Goal: Information Seeking & Learning: Learn about a topic

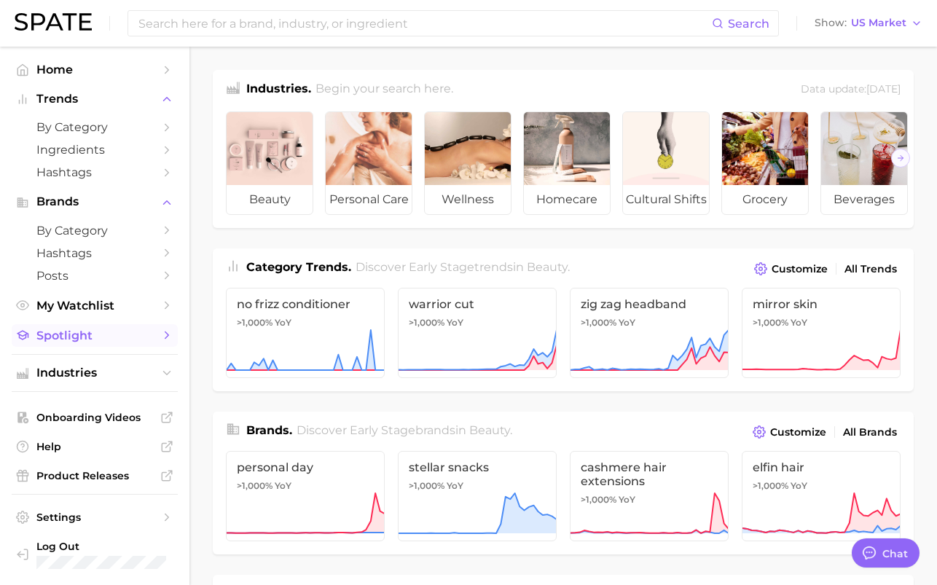
click at [92, 328] on span "Spotlight" at bounding box center [94, 335] width 117 height 14
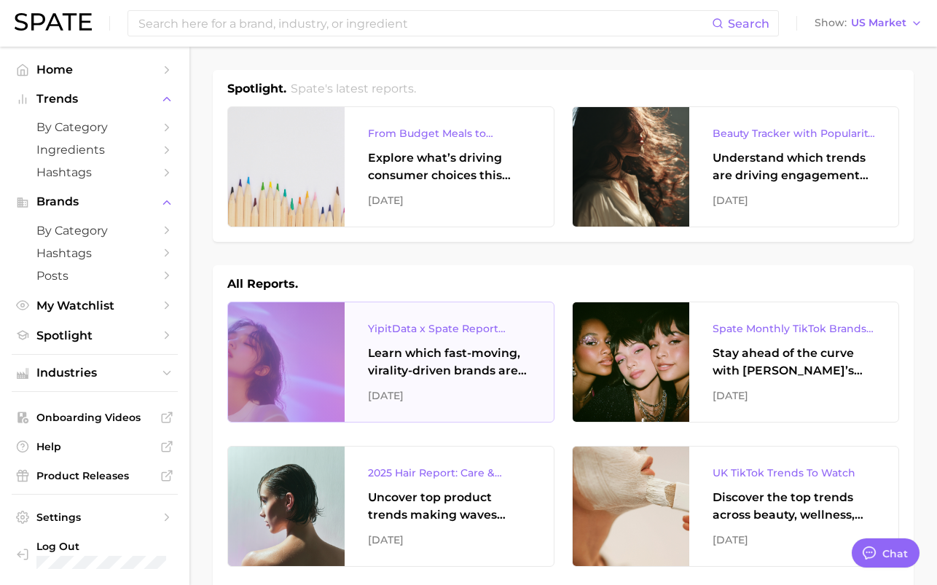
click at [532, 330] on div "YipitData x Spate Report Virality-Driven Brands Are Taking a Slice of the Beaut…" at bounding box center [449, 361] width 209 height 119
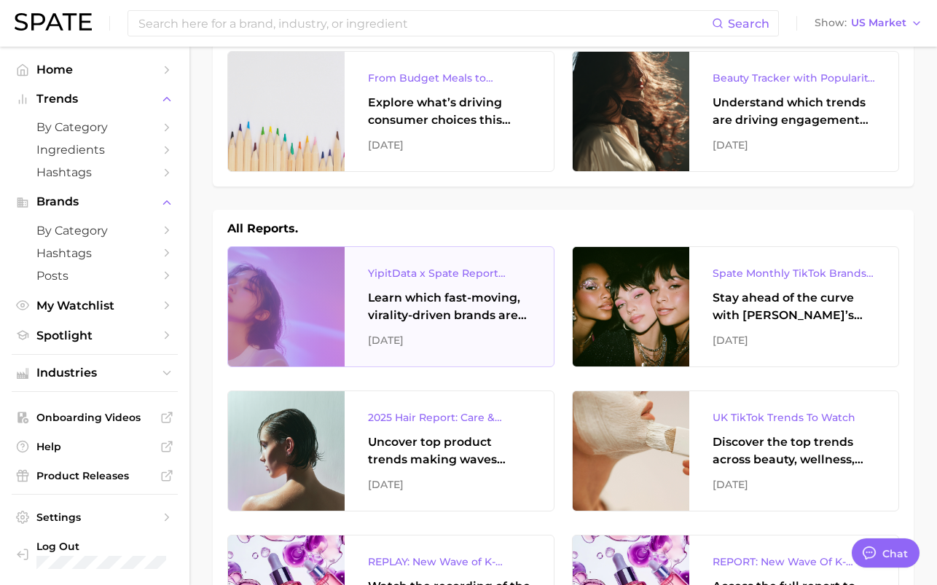
scroll to position [56, 0]
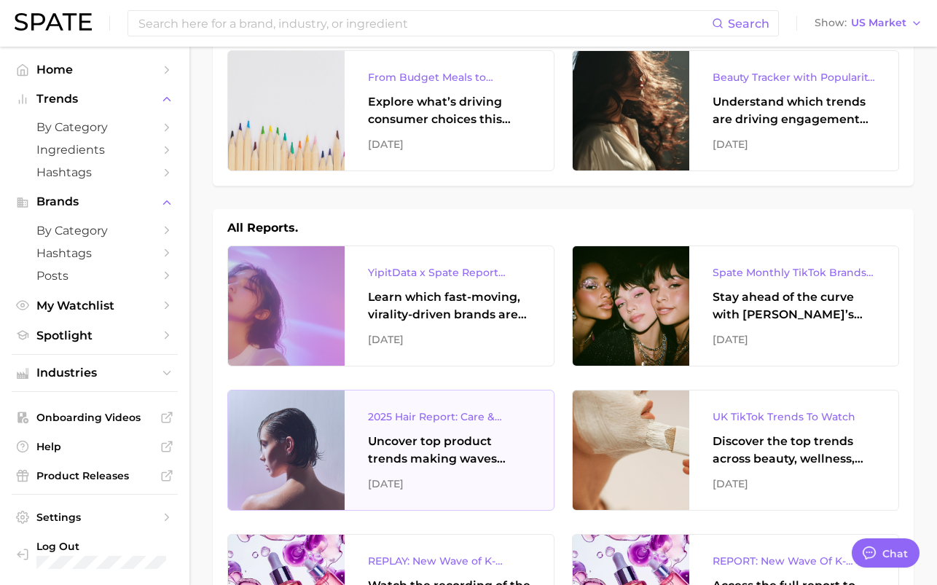
click at [491, 496] on div "2025 Hair Report: Care & Styling Products Uncover top product trends making wav…" at bounding box center [449, 449] width 209 height 119
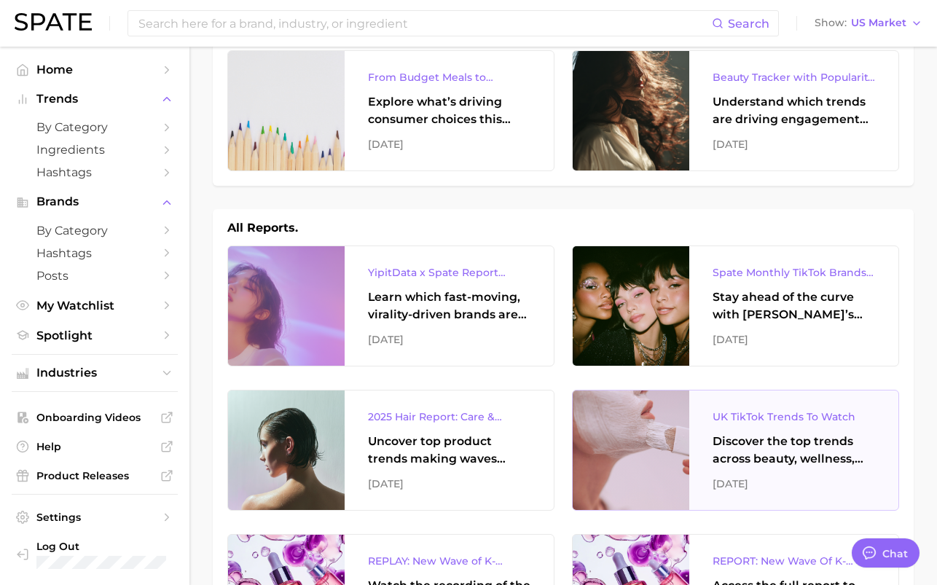
click at [830, 422] on div "UK TikTok Trends To Watch" at bounding box center [793, 416] width 162 height 17
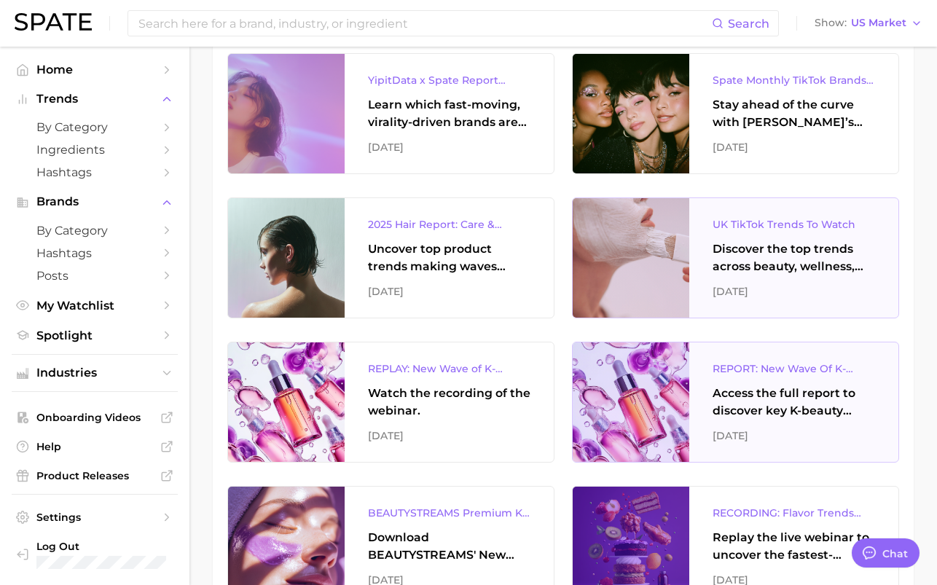
scroll to position [304, 0]
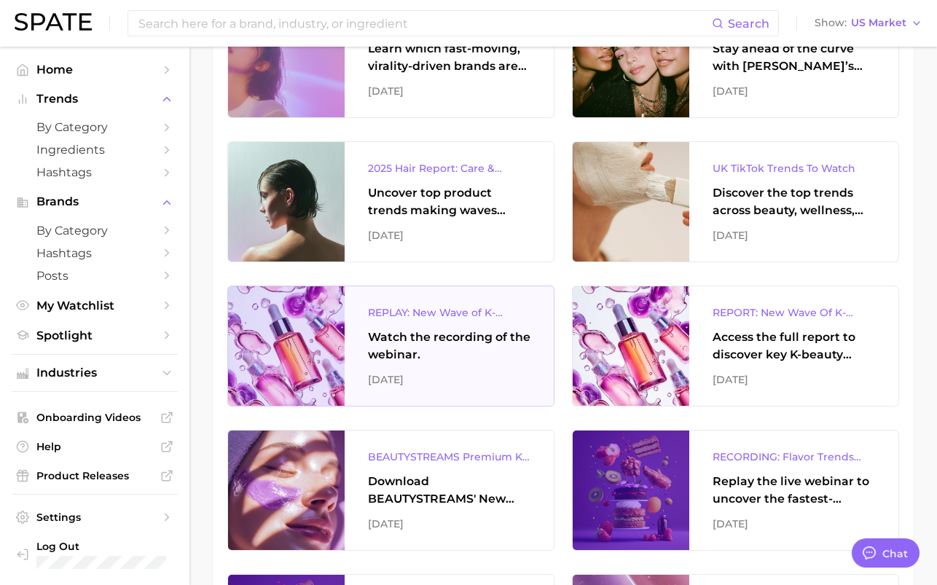
click at [436, 354] on div "Watch the recording of the webinar." at bounding box center [449, 345] width 162 height 35
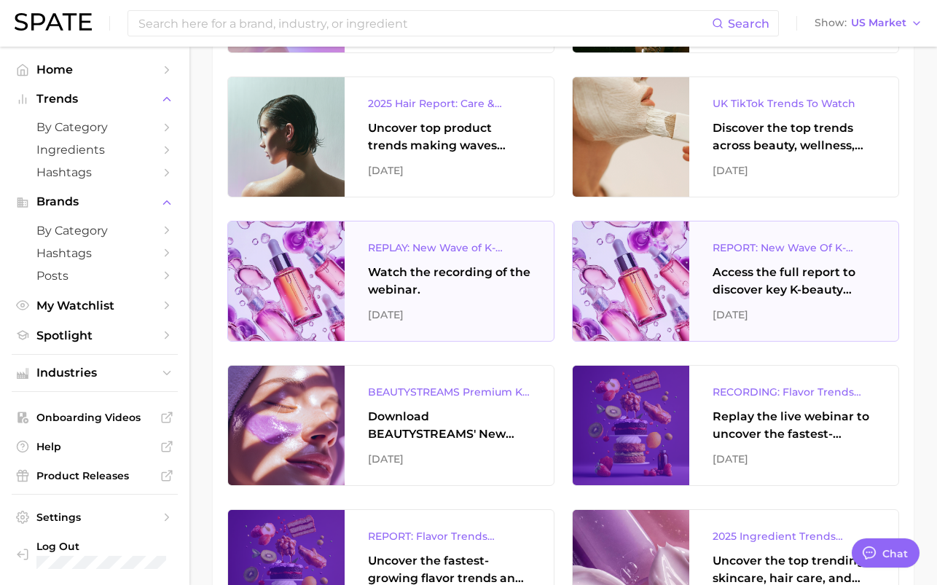
scroll to position [386, 0]
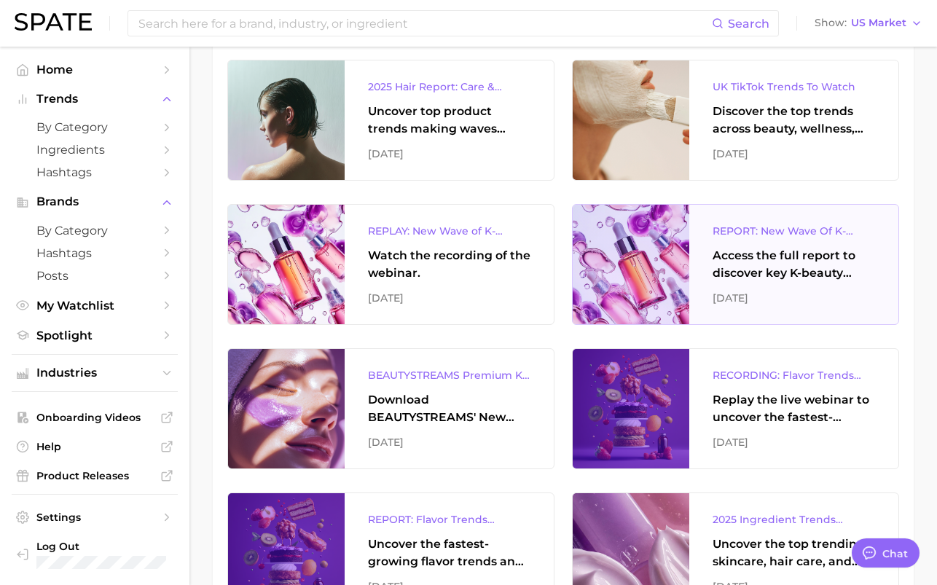
click at [864, 286] on div "REPORT: New Wave Of K-Beauty: South Korea’s Trending Innovations In Skincare & …" at bounding box center [793, 264] width 209 height 119
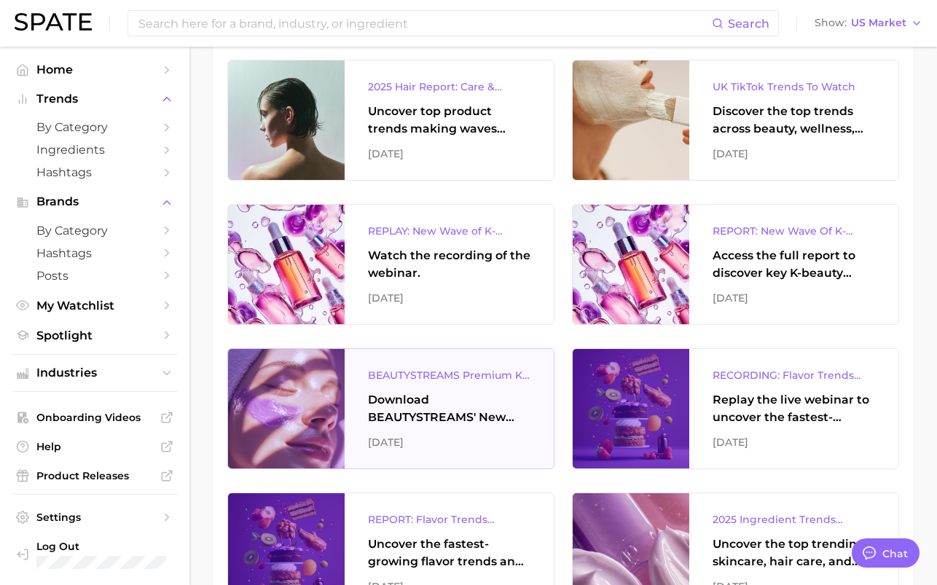
click at [454, 388] on div "BEAUTYSTREAMS Premium K-beauty Trends Report Download BEAUTYSTREAMS' New Wave o…" at bounding box center [449, 408] width 209 height 119
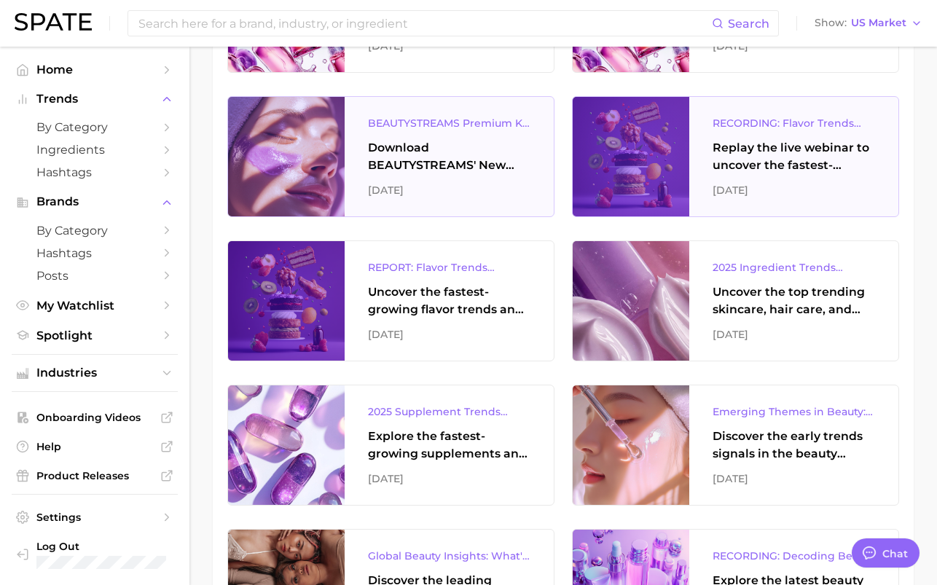
scroll to position [650, 0]
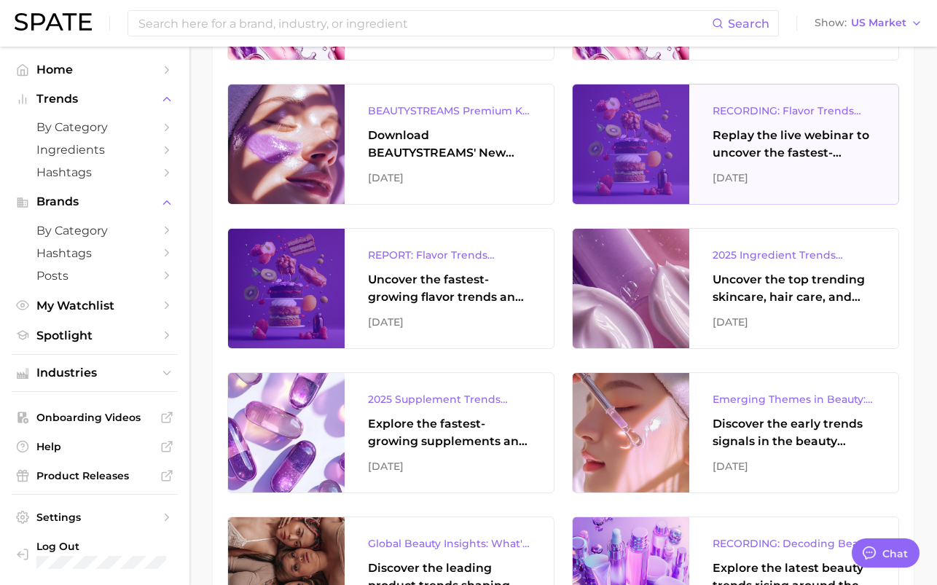
click at [822, 169] on div "June 2025" at bounding box center [793, 177] width 162 height 17
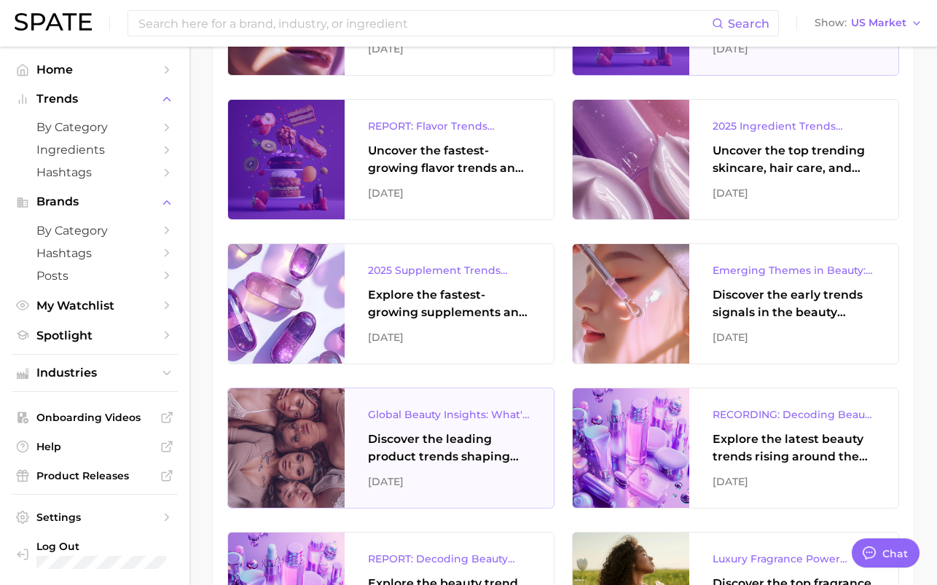
scroll to position [805, 0]
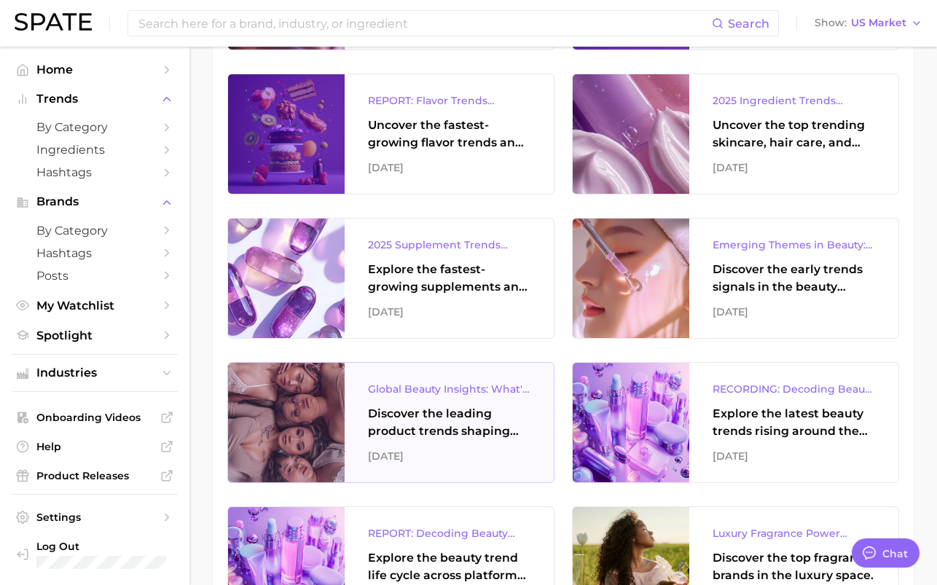
click at [514, 429] on div "Discover the leading product trends shaping the global beauty market." at bounding box center [449, 422] width 162 height 35
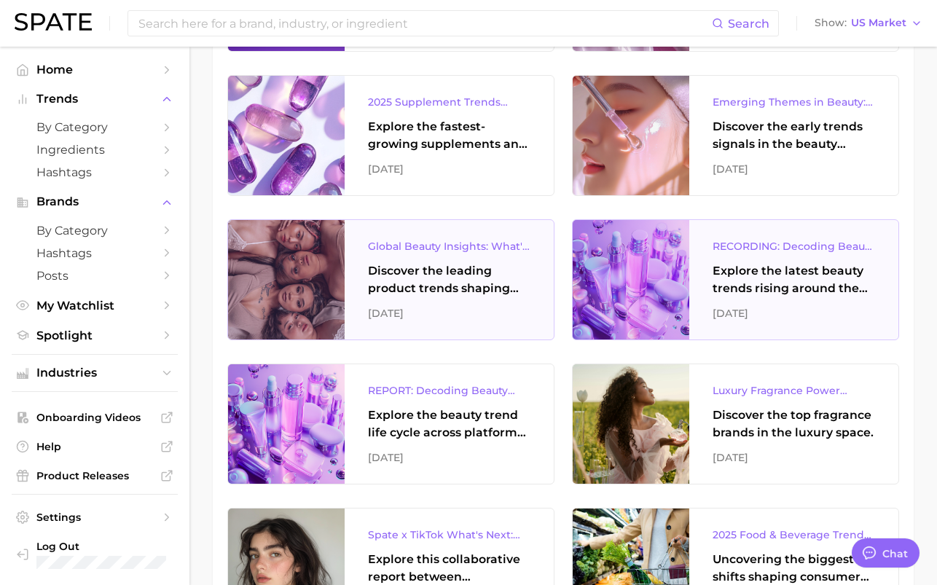
scroll to position [998, 0]
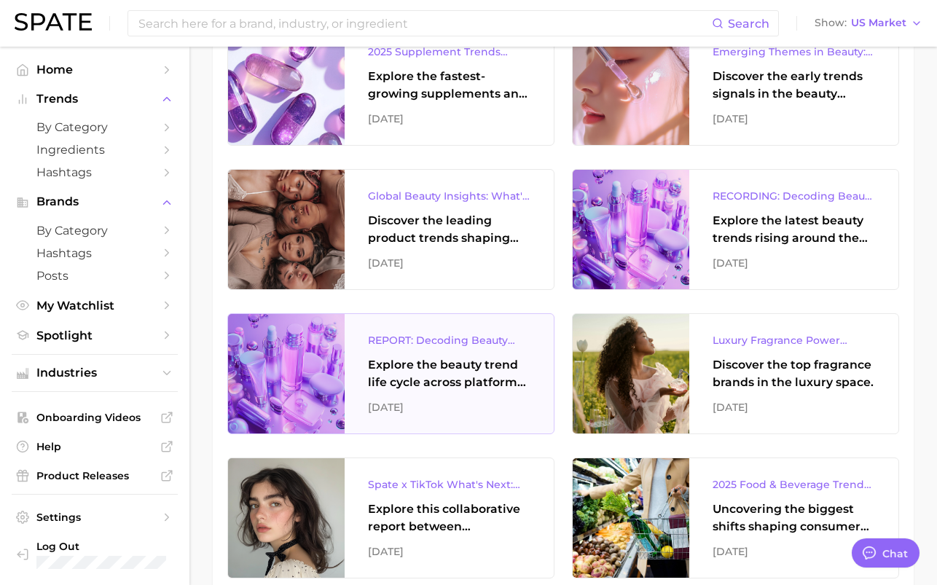
click at [272, 363] on div at bounding box center [286, 373] width 117 height 119
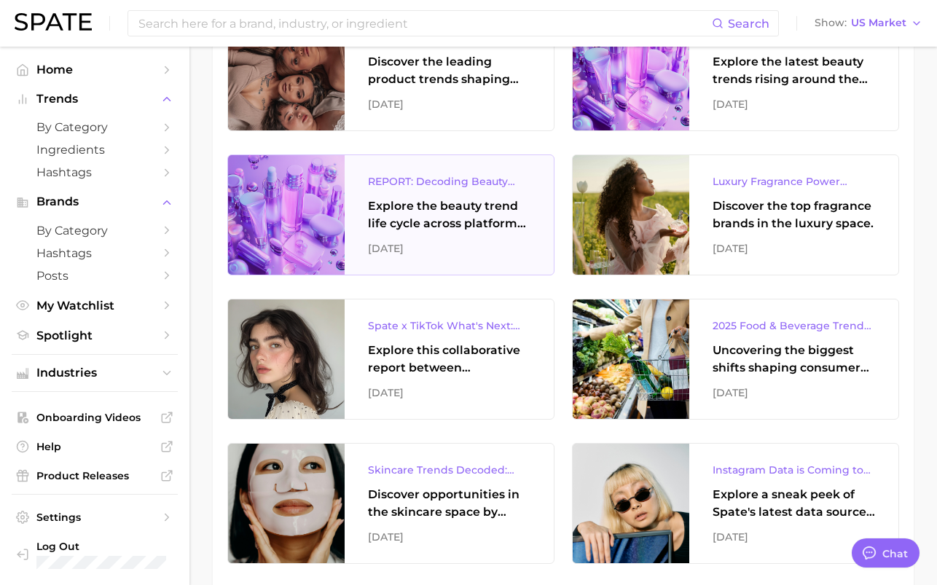
scroll to position [1166, 0]
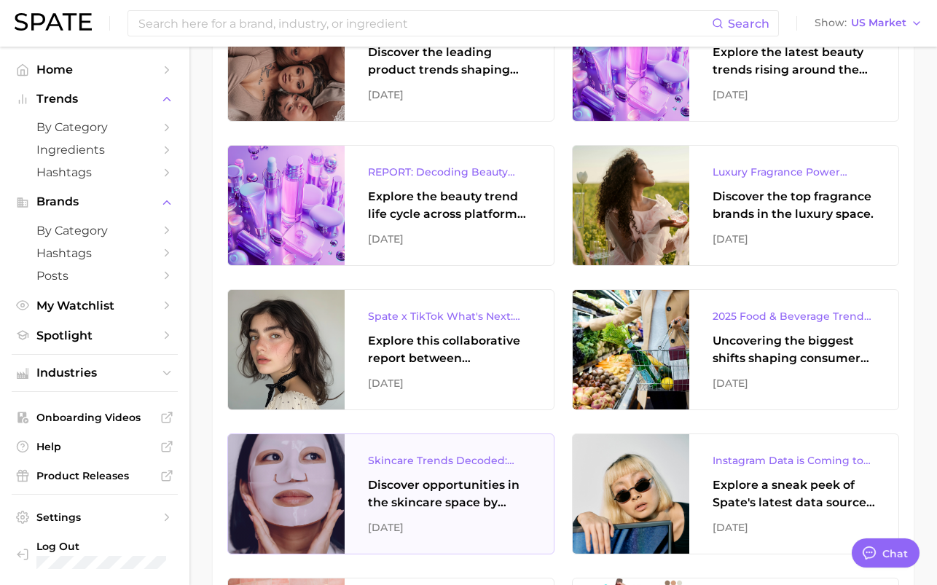
click at [412, 466] on div "Skincare Trends Decoded: What's Popular According to Google Search & TikTok" at bounding box center [449, 460] width 162 height 17
